Goal: Check status

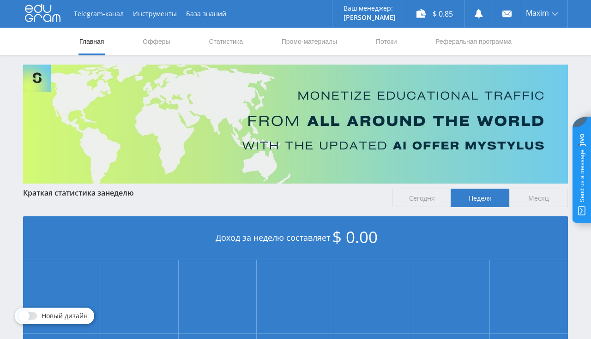
scroll to position [195, 0]
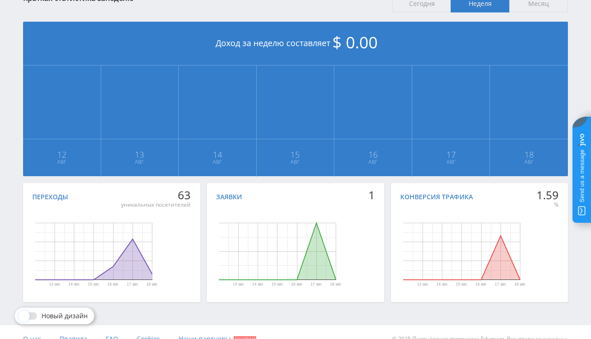
click at [232, 198] on div "Заявки" at bounding box center [229, 196] width 26 height 7
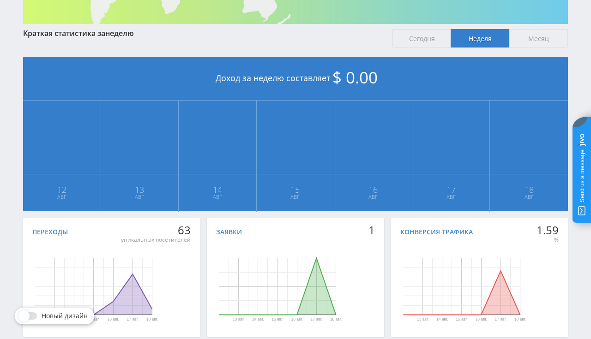
scroll to position [0, 0]
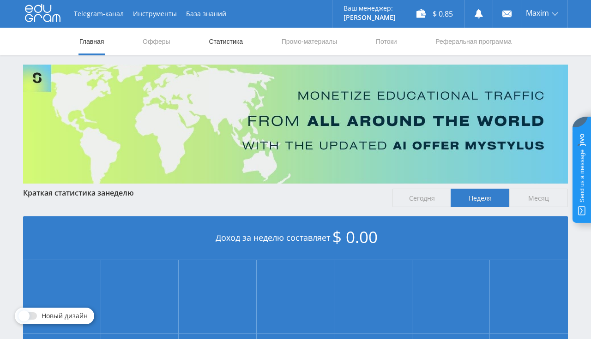
click at [222, 45] on link "Статистика" at bounding box center [226, 42] width 36 height 28
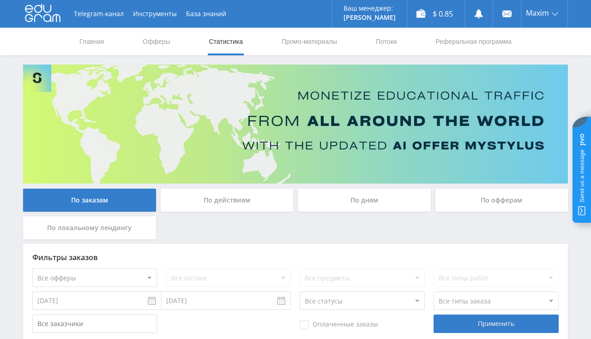
scroll to position [155, 0]
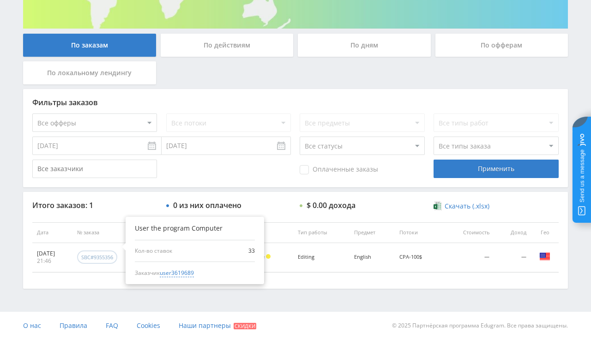
click at [105, 257] on div "sbc#9355356" at bounding box center [97, 257] width 32 height 7
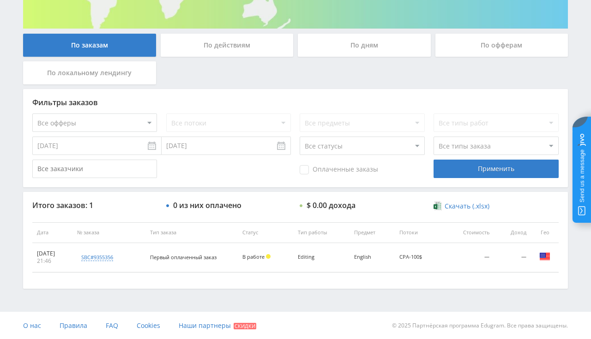
scroll to position [0, 0]
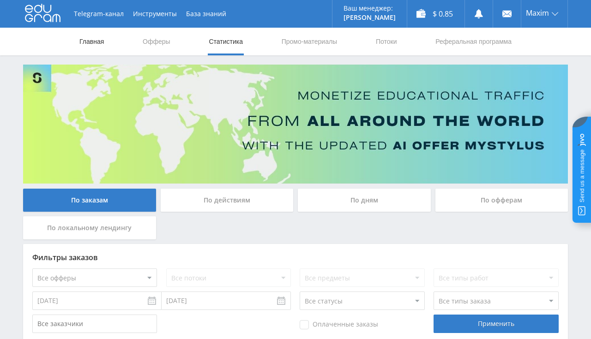
click at [90, 47] on link "Главная" at bounding box center [91, 42] width 26 height 28
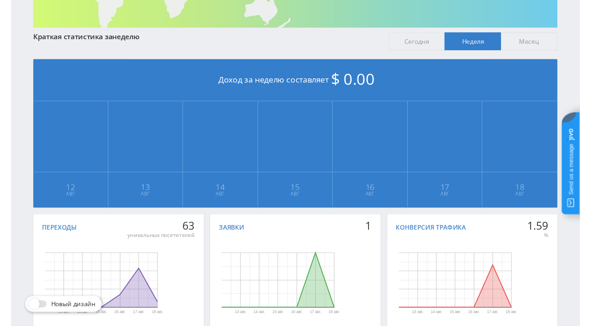
scroll to position [209, 0]
